Goal: Transaction & Acquisition: Purchase product/service

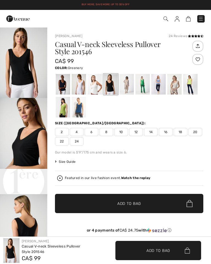
click at [65, 108] on div at bounding box center [63, 107] width 14 height 21
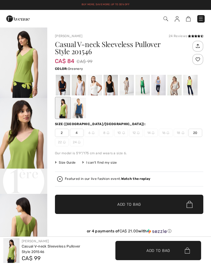
click at [189, 133] on span "20" at bounding box center [196, 133] width 14 height 8
click at [123, 204] on span "Add to Bag" at bounding box center [129, 205] width 24 height 6
click at [64, 82] on div at bounding box center [63, 85] width 14 height 21
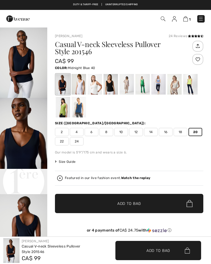
click at [146, 131] on span "14" at bounding box center [151, 132] width 14 height 8
click at [143, 203] on span "✔ Added to Bag Add to Bag" at bounding box center [129, 203] width 148 height 19
click at [113, 85] on div at bounding box center [111, 84] width 14 height 21
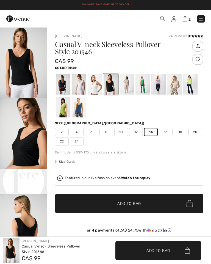
click at [144, 203] on span "✔ Added to Bag Add to Bag" at bounding box center [129, 203] width 148 height 19
click at [187, 18] on img at bounding box center [185, 18] width 5 height 5
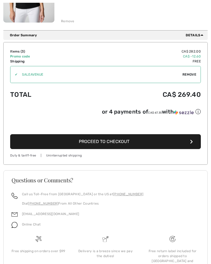
scroll to position [305, 0]
